Goal: Transaction & Acquisition: Purchase product/service

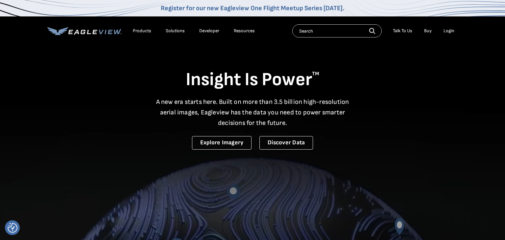
click at [141, 31] on div "Products" at bounding box center [142, 31] width 18 height 6
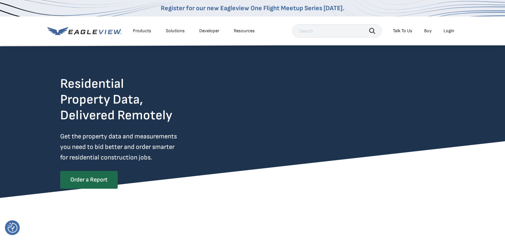
click at [316, 32] on input "text" at bounding box center [337, 30] width 89 height 13
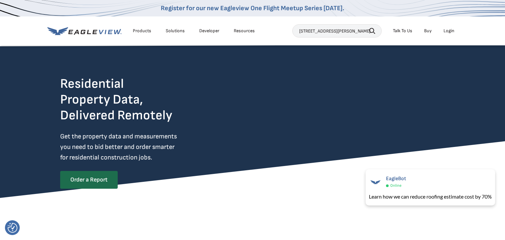
type input "18 bacon Rd holderness nh"
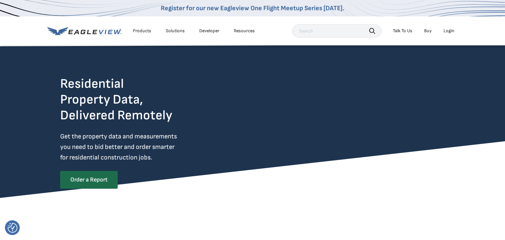
click at [140, 32] on div "Products" at bounding box center [142, 31] width 18 height 6
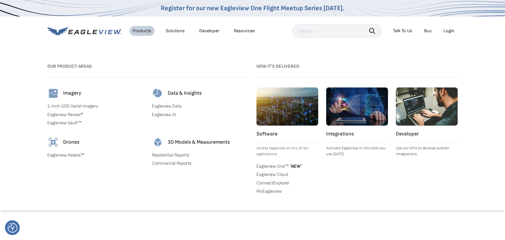
click at [68, 106] on link "1-Inch GSD Aerial Imagery" at bounding box center [95, 106] width 97 height 6
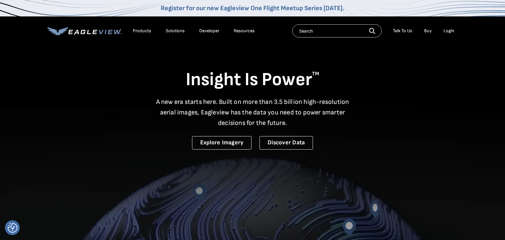
click at [449, 31] on div "Login" at bounding box center [449, 31] width 11 height 6
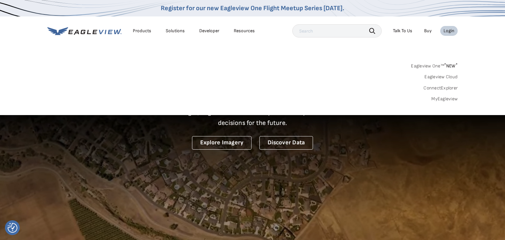
click at [443, 99] on link "MyEagleview" at bounding box center [445, 99] width 26 height 6
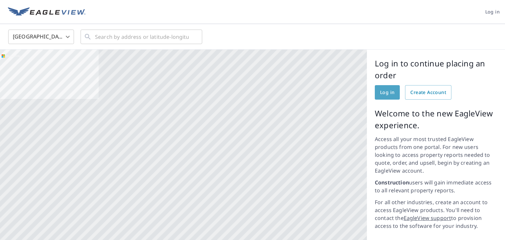
click at [384, 96] on link "Log in" at bounding box center [387, 92] width 25 height 14
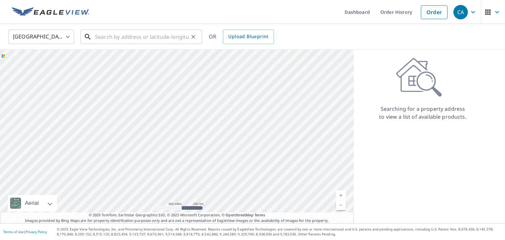
click at [112, 36] on input "text" at bounding box center [142, 37] width 94 height 18
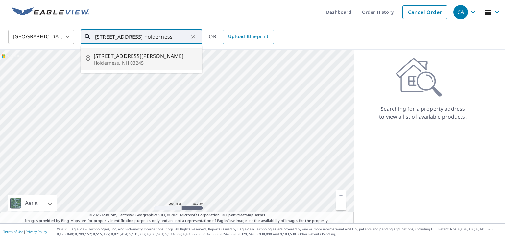
click at [110, 55] on span "[STREET_ADDRESS][PERSON_NAME]" at bounding box center [145, 56] width 103 height 8
type input "[STREET_ADDRESS][PERSON_NAME]"
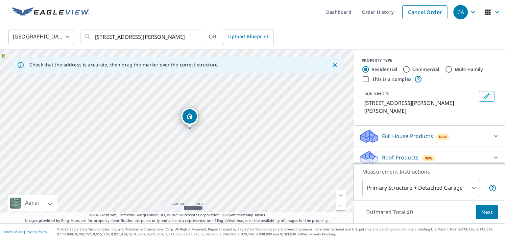
drag, startPoint x: 208, startPoint y: 169, endPoint x: 221, endPoint y: 161, distance: 15.2
click at [221, 162] on div "[STREET_ADDRESS][PERSON_NAME]" at bounding box center [177, 137] width 354 height 174
drag, startPoint x: 200, startPoint y: 132, endPoint x: 264, endPoint y: 168, distance: 74.0
click at [264, 168] on div "[STREET_ADDRESS][PERSON_NAME]" at bounding box center [177, 137] width 354 height 174
drag, startPoint x: 211, startPoint y: 168, endPoint x: 282, endPoint y: 91, distance: 105.5
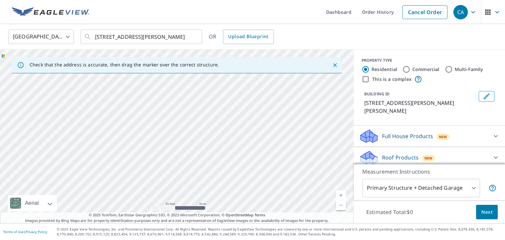
click at [282, 91] on div "[STREET_ADDRESS][PERSON_NAME]" at bounding box center [177, 137] width 354 height 174
drag, startPoint x: 246, startPoint y: 187, endPoint x: 85, endPoint y: 212, distance: 162.9
click at [76, 218] on div "Check that the address is accurate, then drag the marker over the correct struc…" at bounding box center [177, 137] width 354 height 174
drag, startPoint x: 190, startPoint y: 122, endPoint x: 217, endPoint y: 186, distance: 69.6
click at [208, 233] on div "Dashboard Order History Cancel Order CA [GEOGRAPHIC_DATA] [GEOGRAPHIC_DATA] ​ […" at bounding box center [252, 120] width 505 height 240
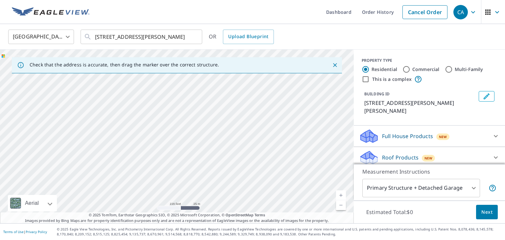
click at [163, 92] on div "[STREET_ADDRESS][PERSON_NAME]" at bounding box center [177, 137] width 354 height 174
drag, startPoint x: 143, startPoint y: 167, endPoint x: 239, endPoint y: 145, distance: 98.3
click at [239, 145] on div "[STREET_ADDRESS][PERSON_NAME]" at bounding box center [177, 137] width 354 height 174
drag, startPoint x: 181, startPoint y: 169, endPoint x: 274, endPoint y: 96, distance: 118.1
click at [274, 96] on div "[STREET_ADDRESS][PERSON_NAME]" at bounding box center [177, 137] width 354 height 174
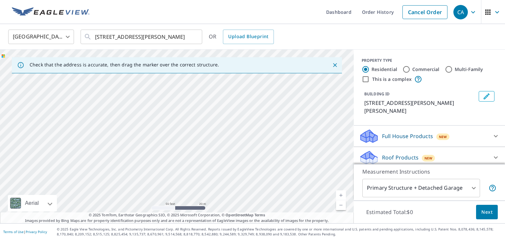
drag, startPoint x: 122, startPoint y: 132, endPoint x: 277, endPoint y: 94, distance: 159.2
click at [277, 94] on div "[STREET_ADDRESS][PERSON_NAME]" at bounding box center [177, 137] width 354 height 174
click at [225, 134] on div "[STREET_ADDRESS][PERSON_NAME]" at bounding box center [177, 137] width 354 height 174
drag, startPoint x: 156, startPoint y: 101, endPoint x: 130, endPoint y: 45, distance: 62.0
click at [130, 45] on div "United States US ​ [STREET_ADDRESS][PERSON_NAME] ​ OR Upload Blueprint Check th…" at bounding box center [252, 123] width 505 height 199
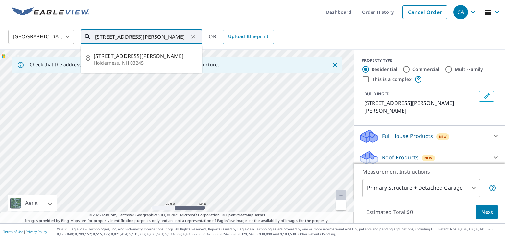
click at [151, 41] on input "[STREET_ADDRESS][PERSON_NAME]" at bounding box center [142, 37] width 94 height 18
click at [153, 128] on div "[STREET_ADDRESS][PERSON_NAME]" at bounding box center [177, 137] width 354 height 174
drag, startPoint x: 132, startPoint y: 178, endPoint x: 209, endPoint y: 125, distance: 93.5
click at [209, 125] on div "[STREET_ADDRESS][PERSON_NAME]" at bounding box center [177, 137] width 354 height 174
drag, startPoint x: 166, startPoint y: 132, endPoint x: 160, endPoint y: 157, distance: 25.8
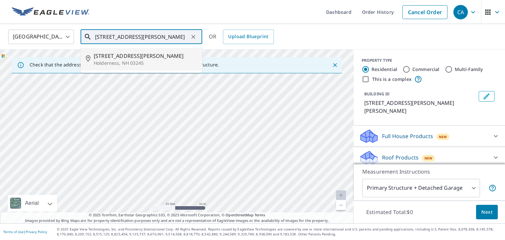
click at [155, 161] on div "[STREET_ADDRESS][PERSON_NAME]" at bounding box center [177, 137] width 354 height 174
drag, startPoint x: 244, startPoint y: 157, endPoint x: 108, endPoint y: 69, distance: 162.3
click at [108, 69] on div "United States [GEOGRAPHIC_DATA] ​ [STREET_ADDRESS][PERSON_NAME] ​ [STREET_ADDRE…" at bounding box center [252, 123] width 505 height 199
click at [130, 135] on div "[STREET_ADDRESS][PERSON_NAME]" at bounding box center [177, 137] width 354 height 174
